Goal: Information Seeking & Learning: Learn about a topic

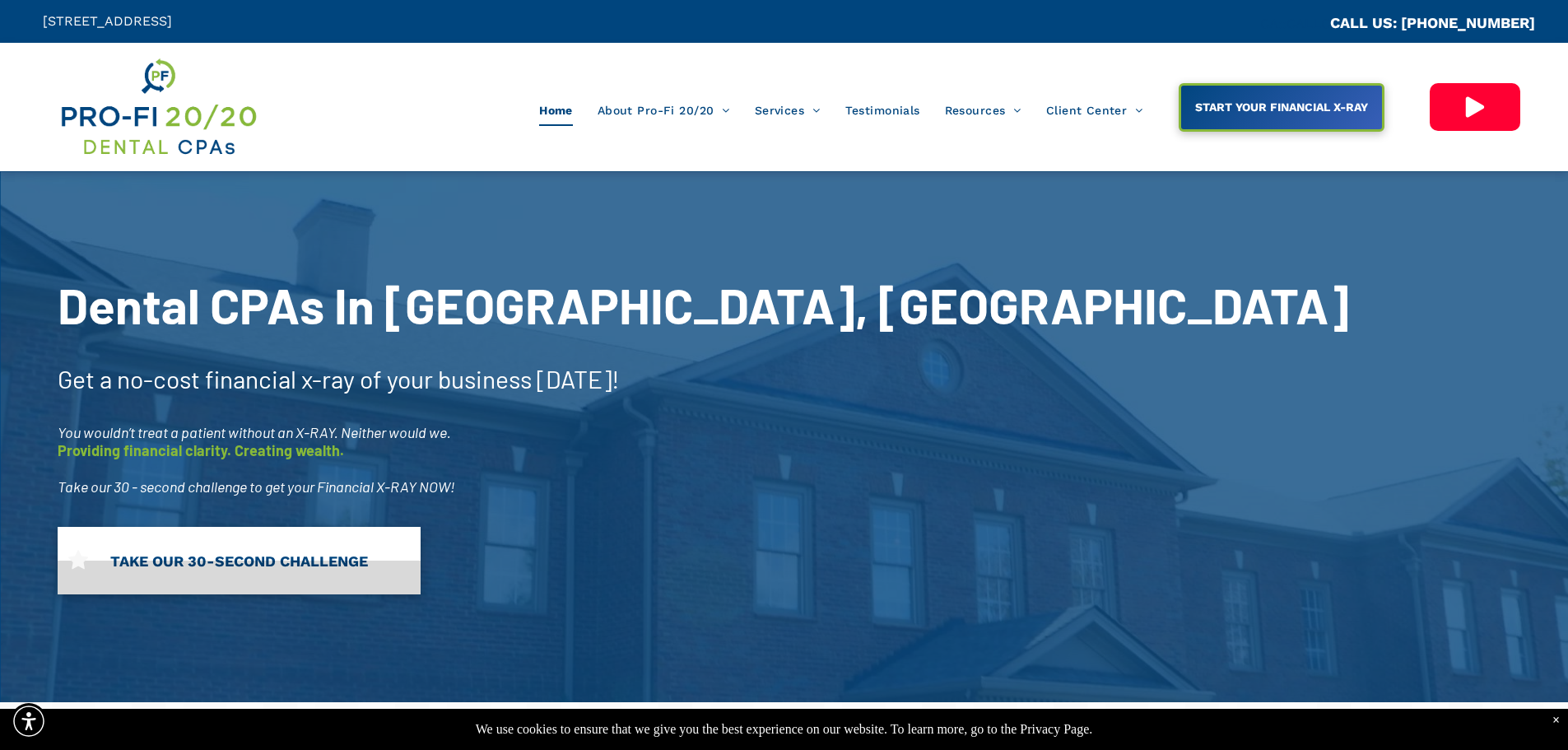
click at [275, 563] on link "TAKE OUR 30-SECOND CHALLENGE" at bounding box center [239, 560] width 363 height 67
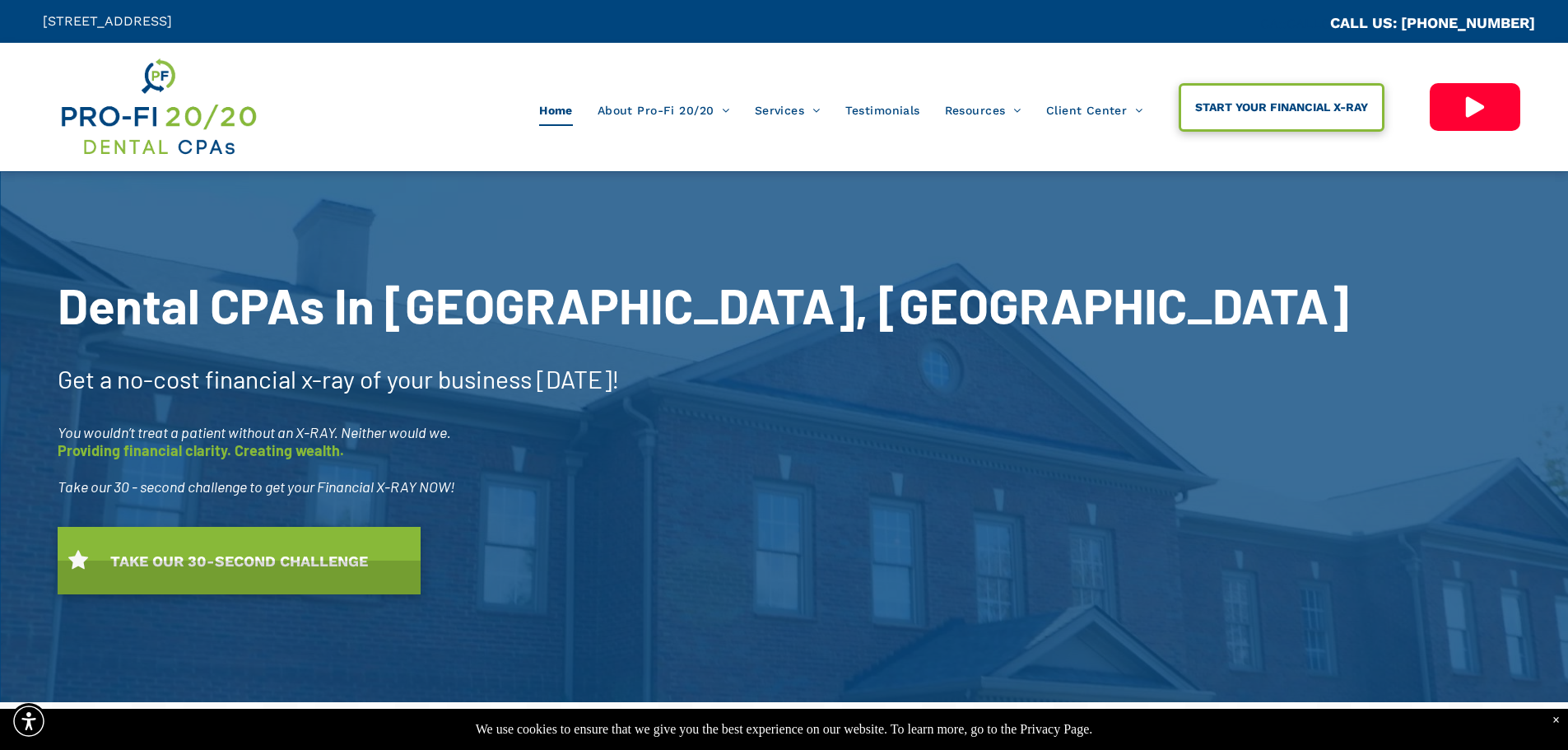
click at [1230, 122] on span "START YOUR FINANCIAL X-RAY" at bounding box center [1281, 106] width 185 height 29
